Goal: Navigation & Orientation: Understand site structure

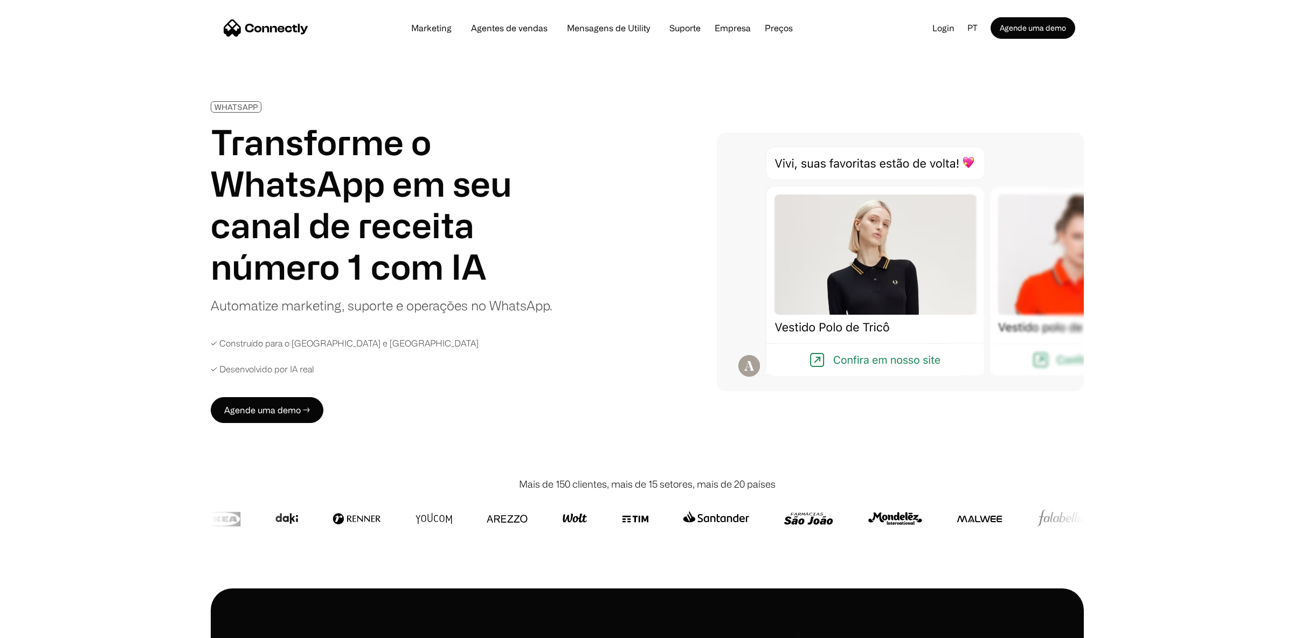
click at [280, 18] on nav "Marketing Agentes de vendas Mensagens de Utility Suporte Empresa Sobre nós Carr…" at bounding box center [649, 28] width 851 height 22
click at [279, 24] on img "home" at bounding box center [266, 27] width 85 height 17
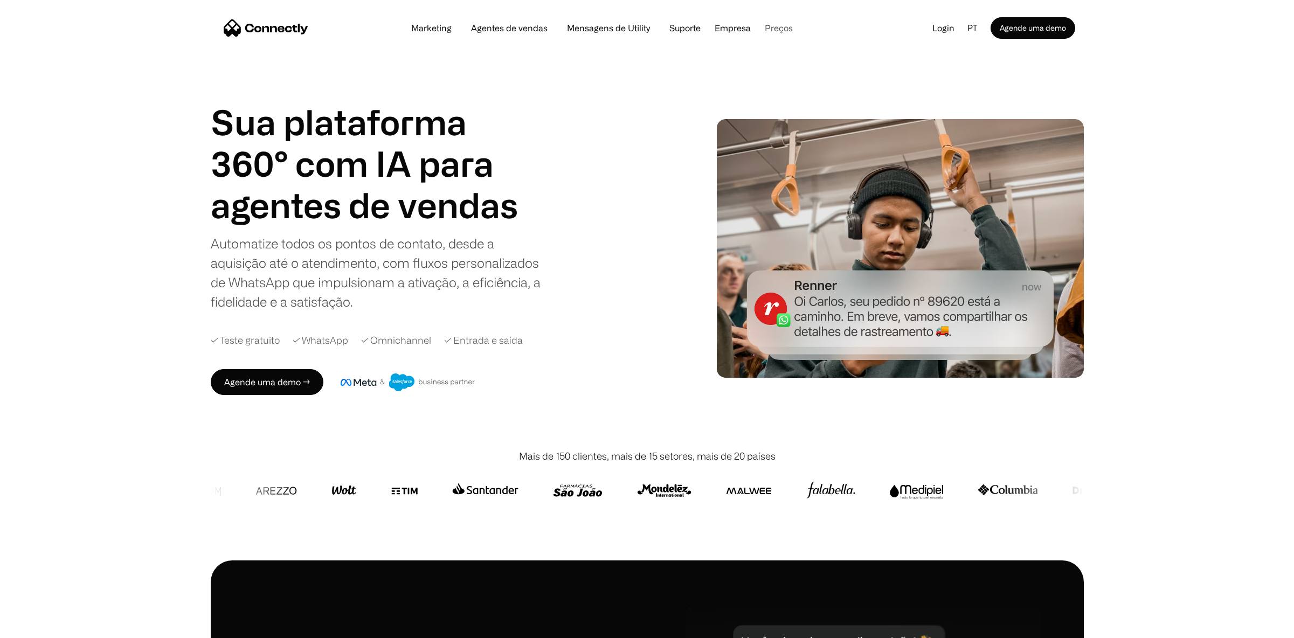
click at [783, 27] on link "Preços" at bounding box center [778, 28] width 45 height 9
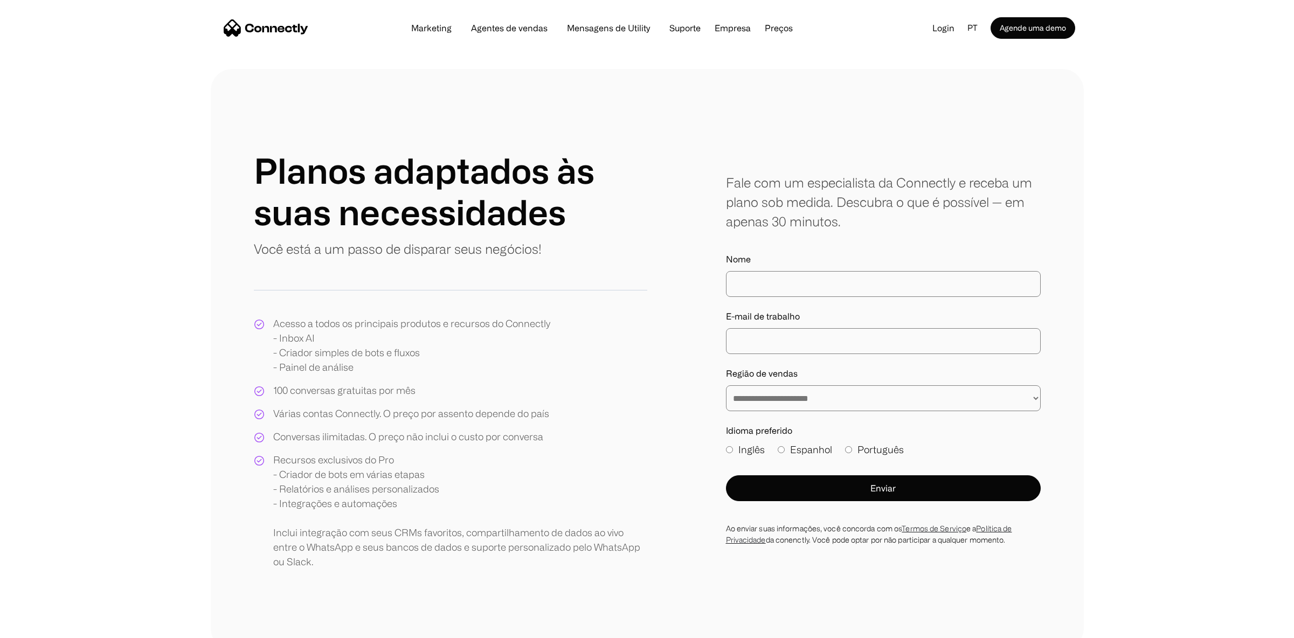
click at [241, 31] on img "home" at bounding box center [266, 27] width 85 height 17
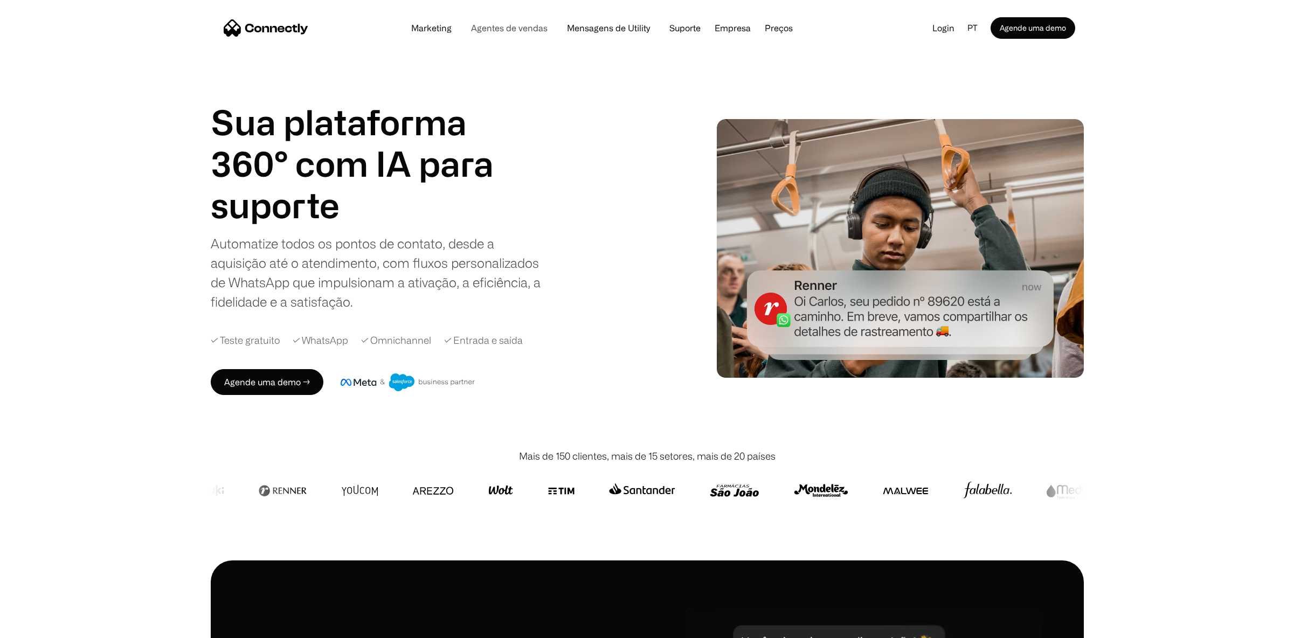
click at [514, 26] on link "Agentes de vendas" at bounding box center [509, 28] width 94 height 9
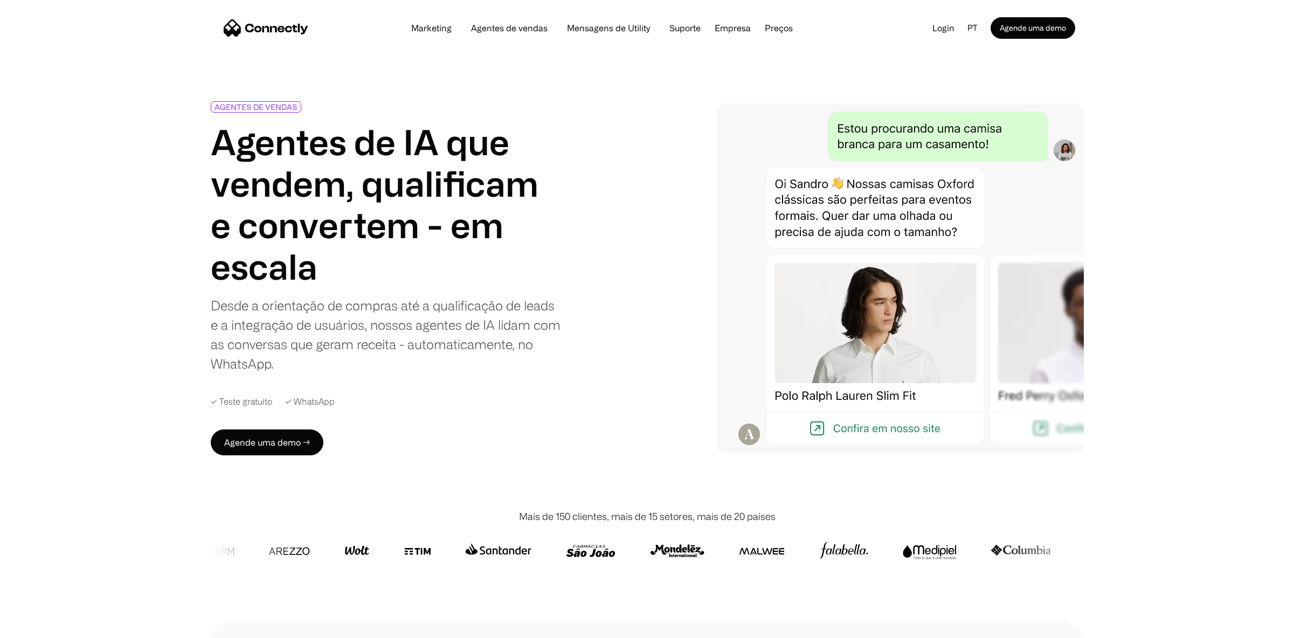
click at [266, 29] on img "home" at bounding box center [266, 27] width 85 height 17
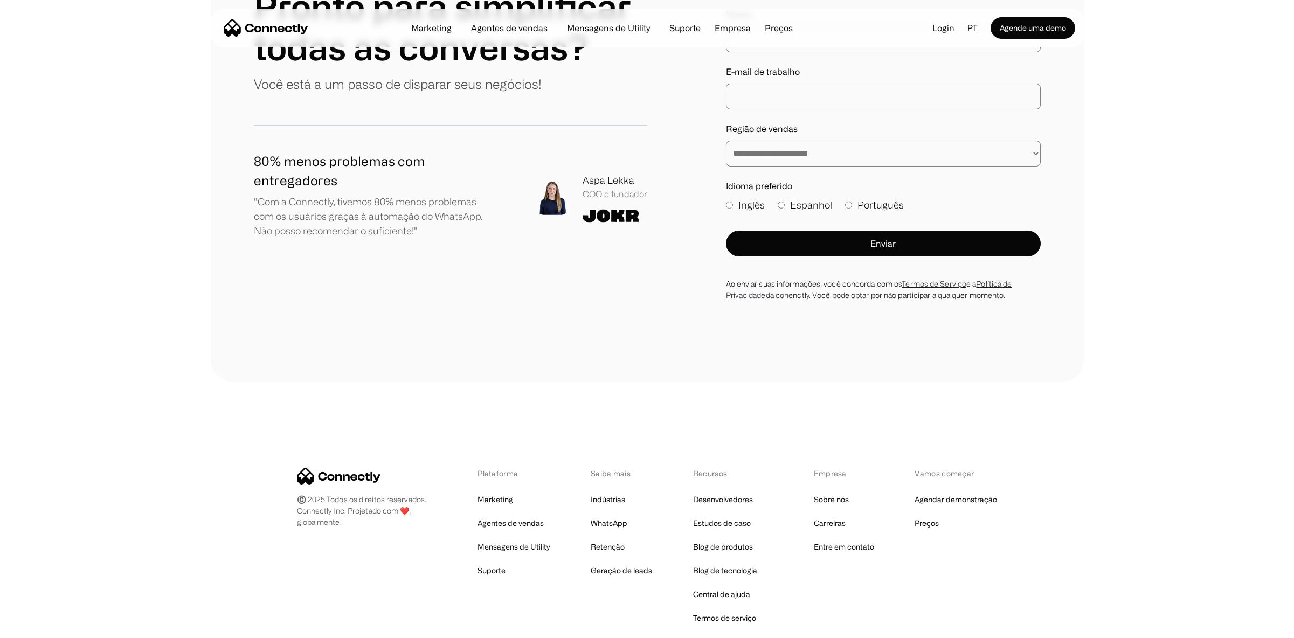
scroll to position [6242, 0]
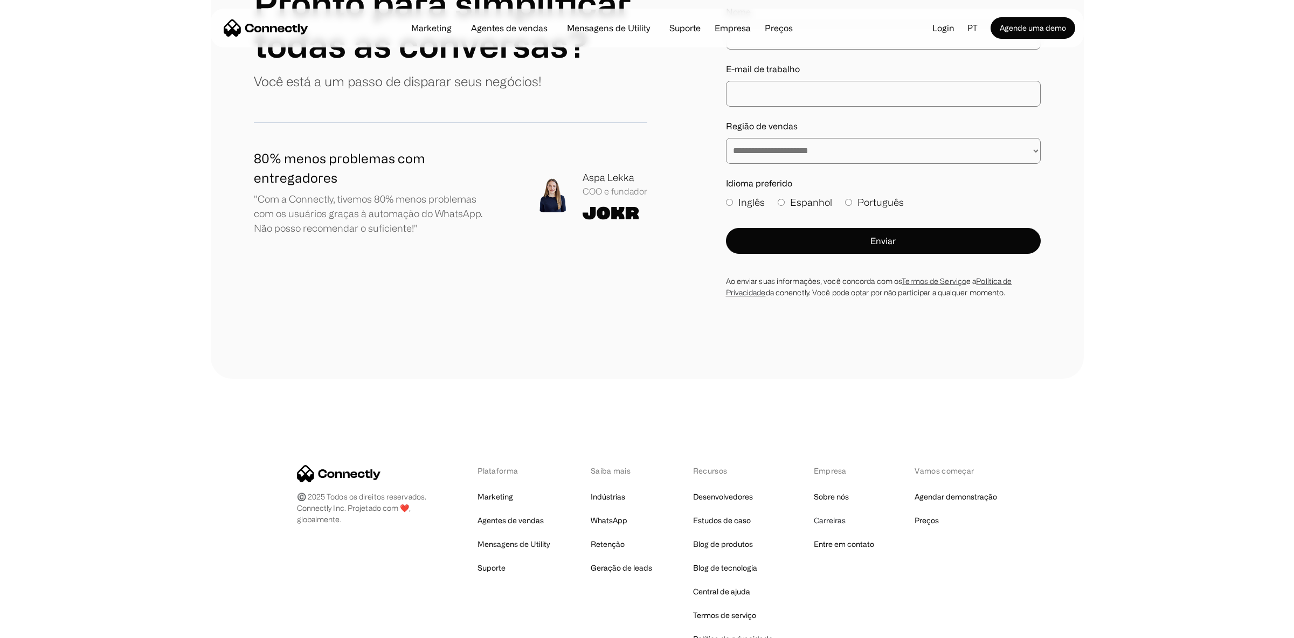
click at [823, 513] on link "Carreiras" at bounding box center [830, 520] width 32 height 15
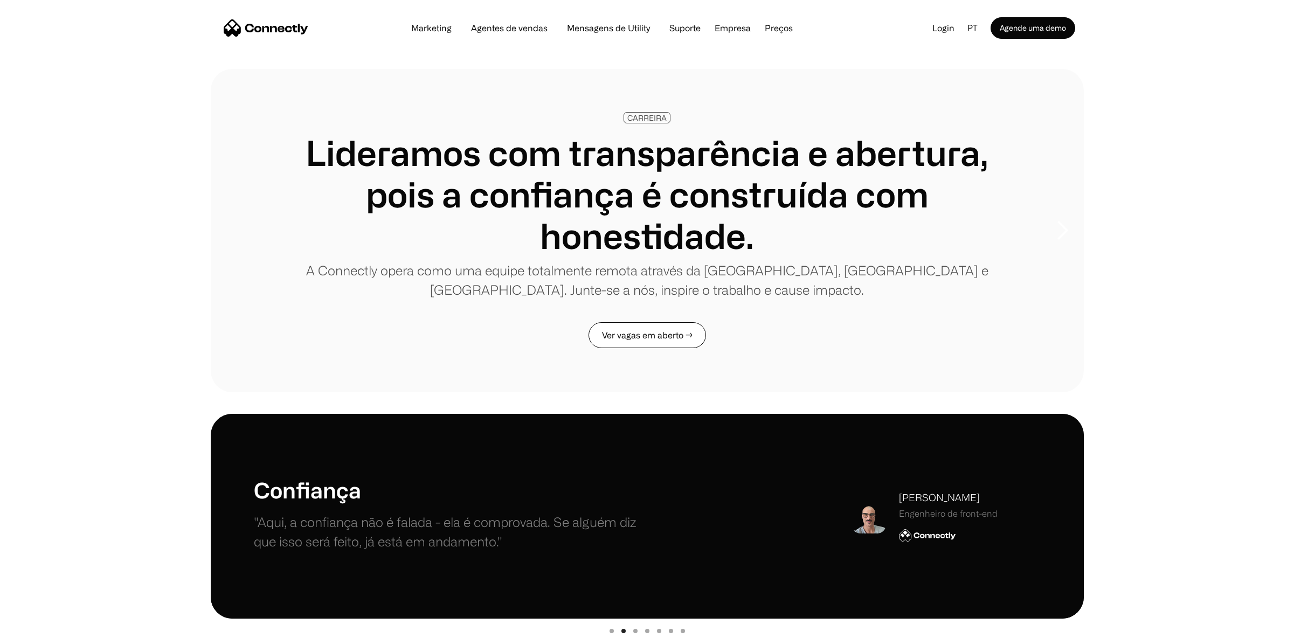
click at [635, 328] on link "Ver vagas em aberto →" at bounding box center [646, 335] width 117 height 26
click at [220, 38] on div "Marketing Agentes de vendas Mensagens de Utility Suporte Empresa Sobre nós Carr…" at bounding box center [647, 28] width 873 height 39
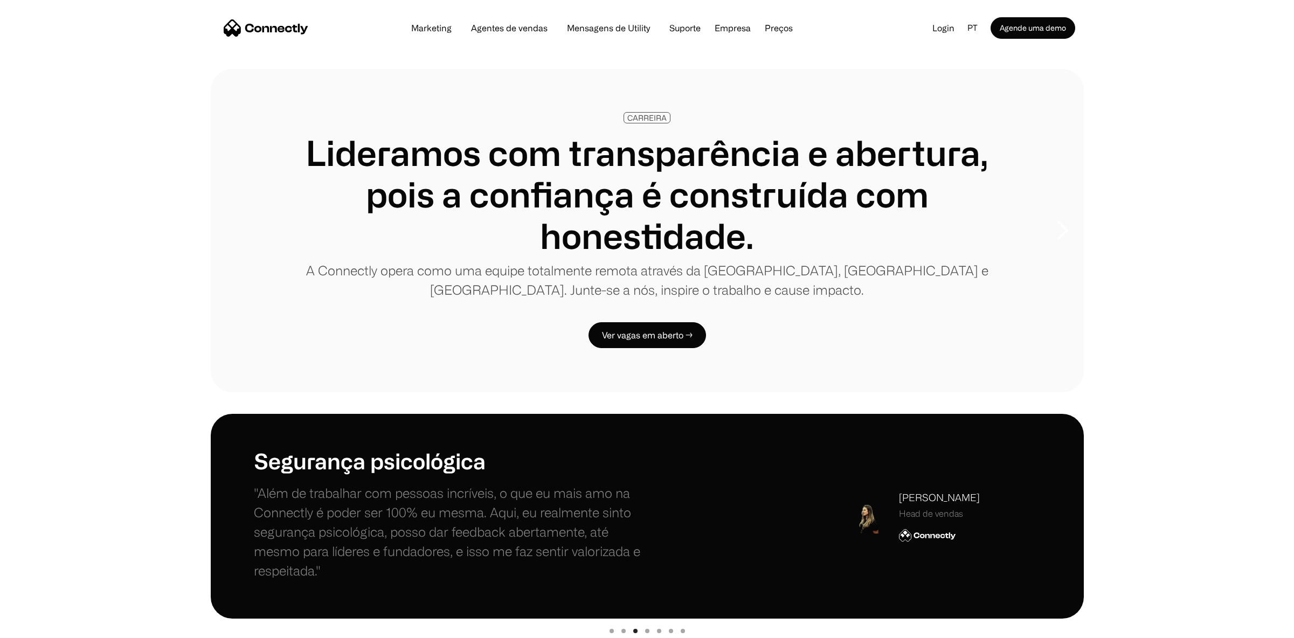
click at [239, 33] on img "home" at bounding box center [266, 27] width 85 height 17
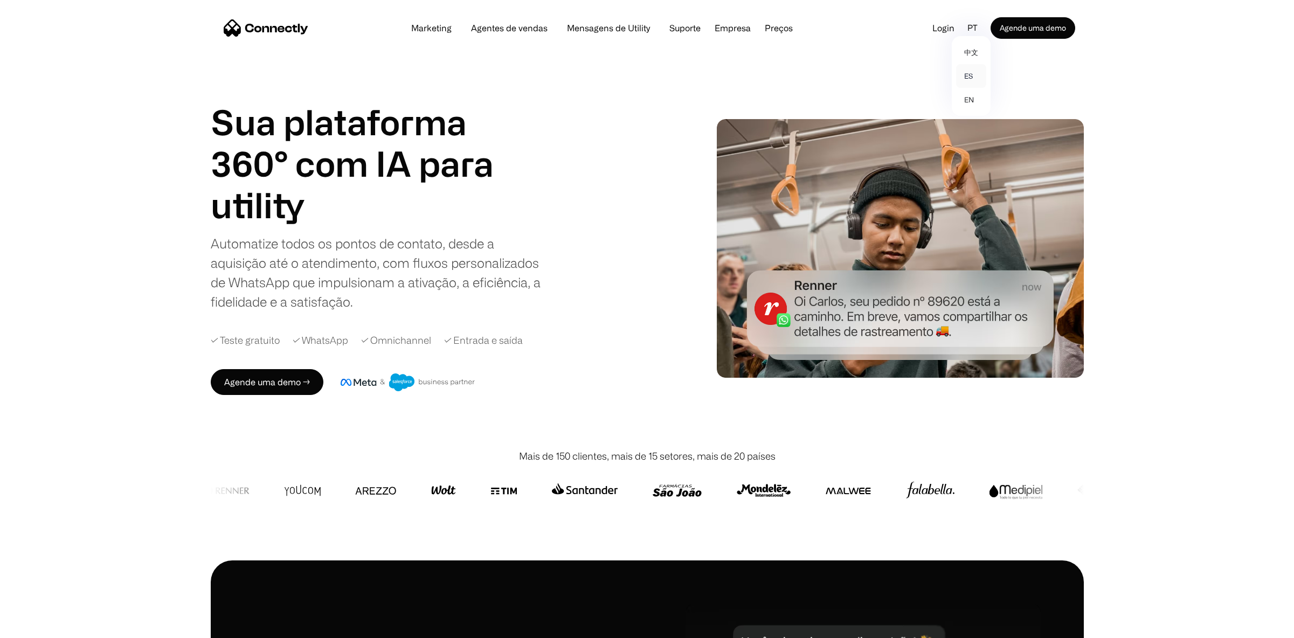
click at [969, 73] on link "es" at bounding box center [971, 76] width 30 height 24
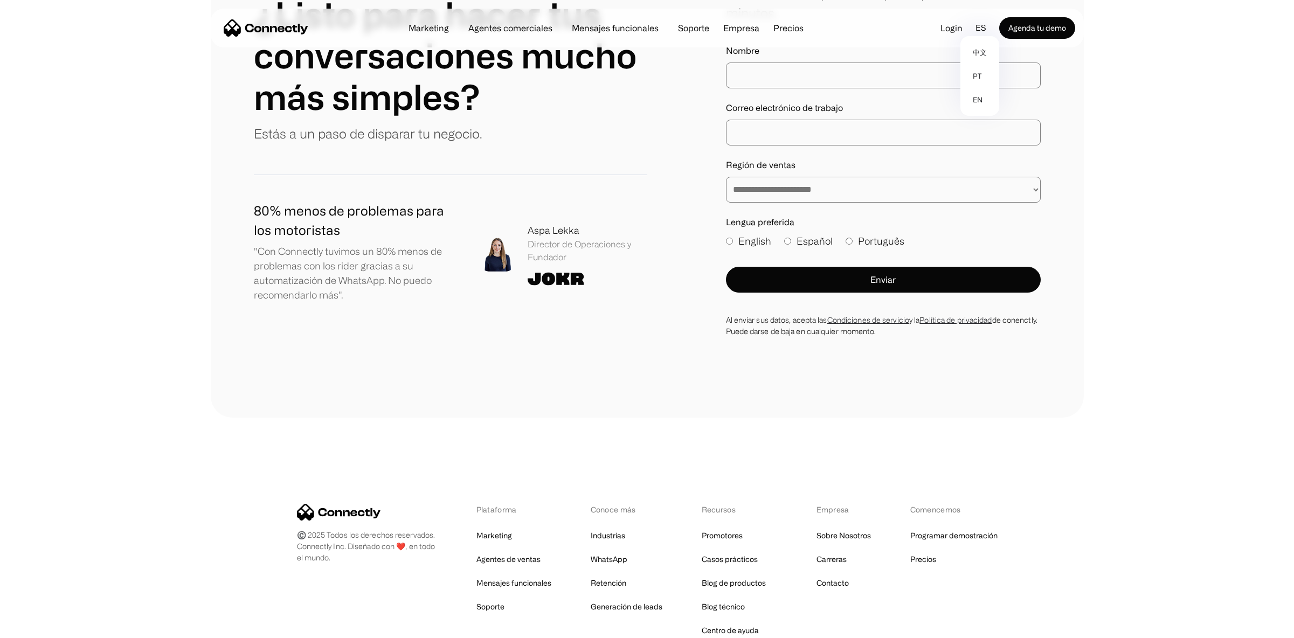
scroll to position [6345, 0]
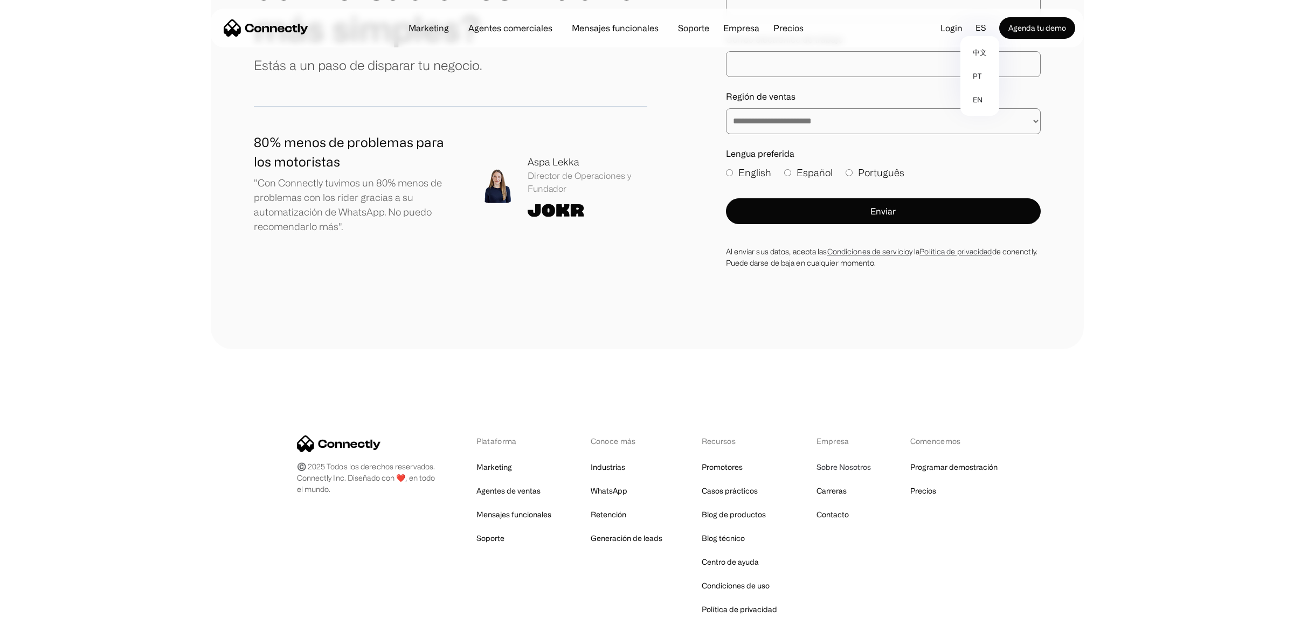
click at [833, 460] on link "Sobre Nosotros" at bounding box center [843, 467] width 54 height 15
